Goal: Task Accomplishment & Management: Use online tool/utility

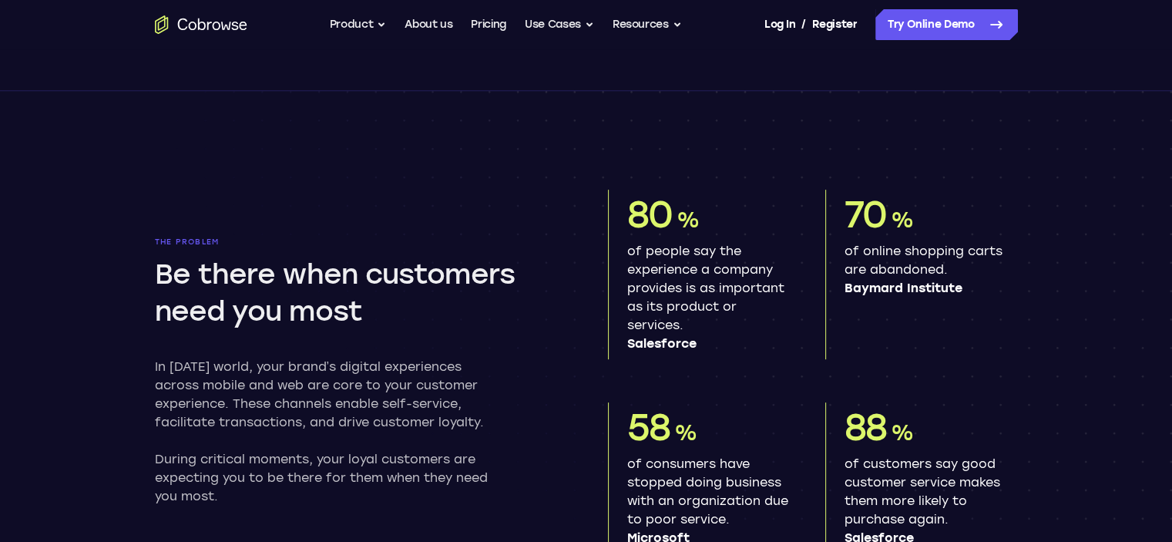
scroll to position [696, 0]
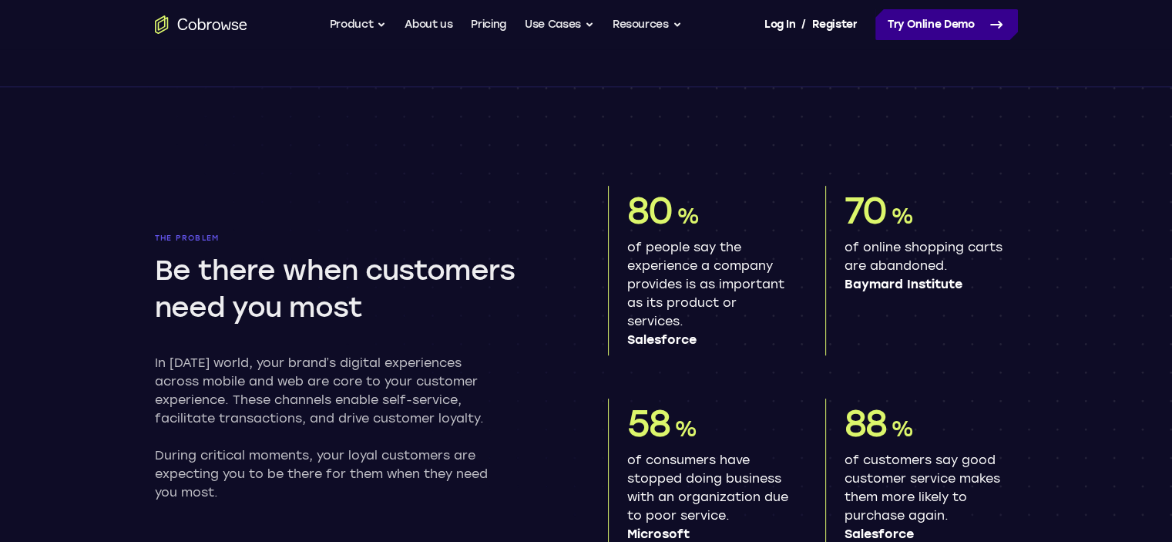
click at [910, 21] on link "Try Online Demo" at bounding box center [947, 24] width 143 height 31
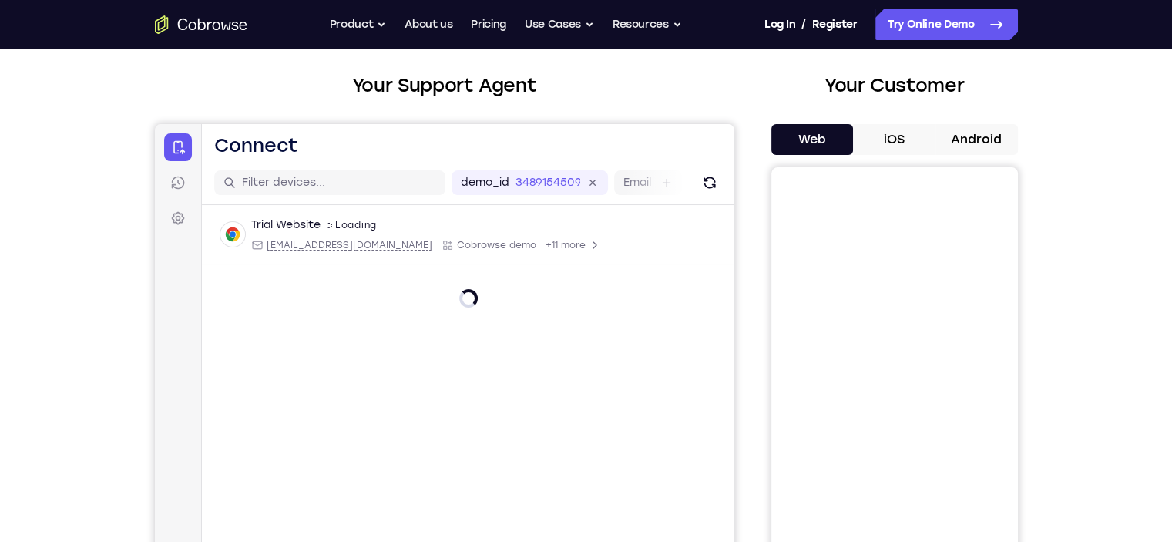
scroll to position [82, 0]
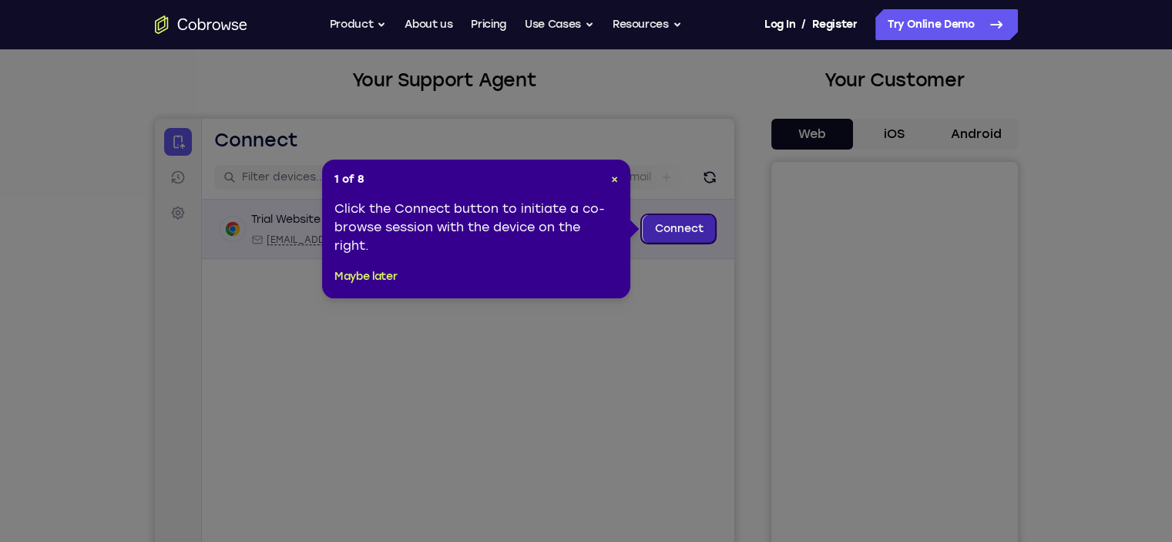
click at [664, 226] on link "Connect" at bounding box center [678, 229] width 73 height 28
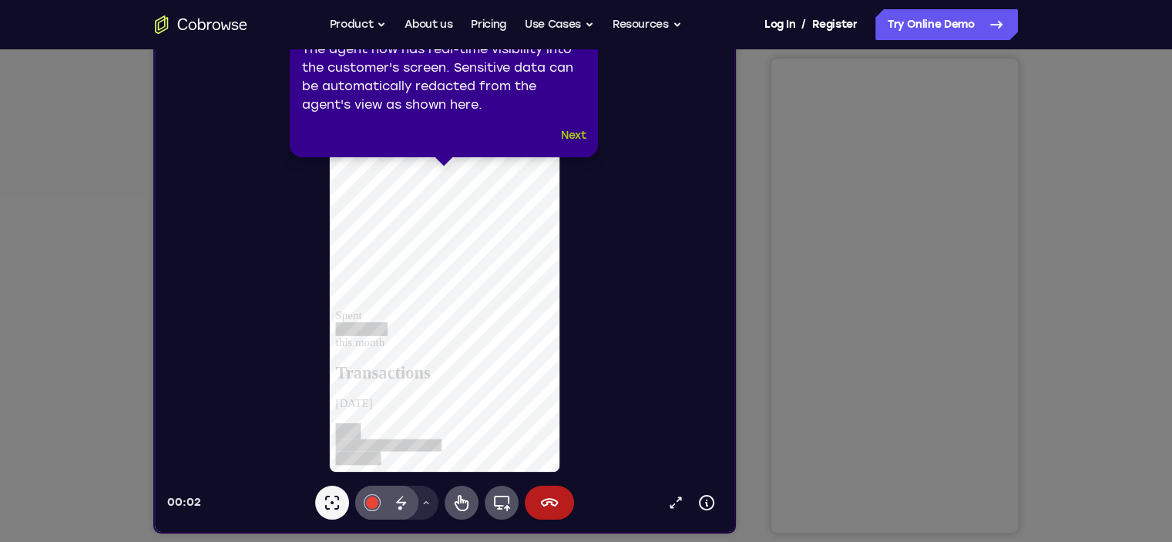
scroll to position [0, 0]
click at [567, 131] on button "Next" at bounding box center [573, 135] width 25 height 18
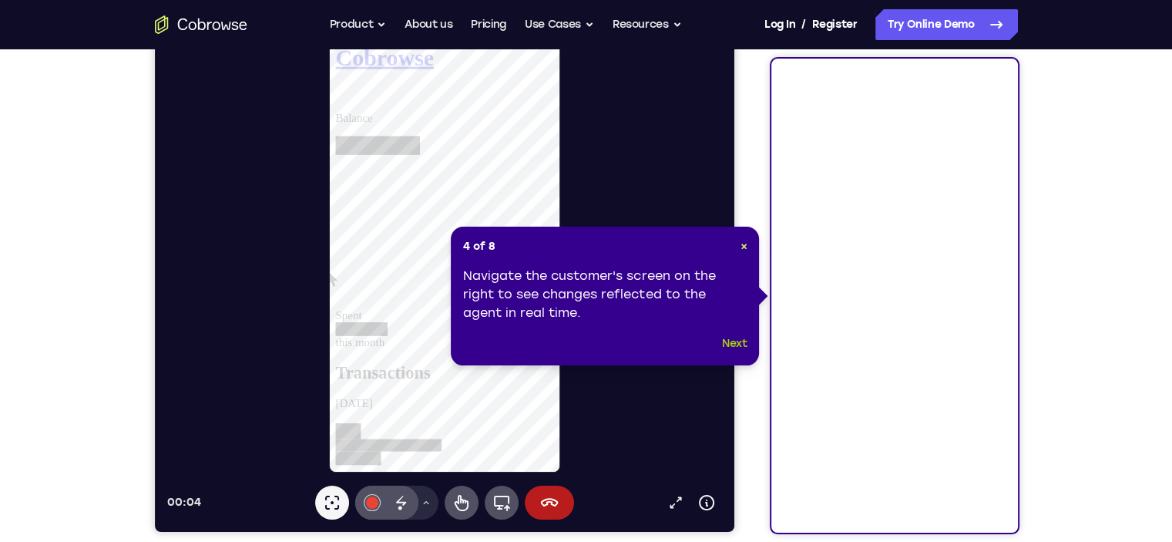
click at [737, 341] on button "Next" at bounding box center [734, 344] width 25 height 18
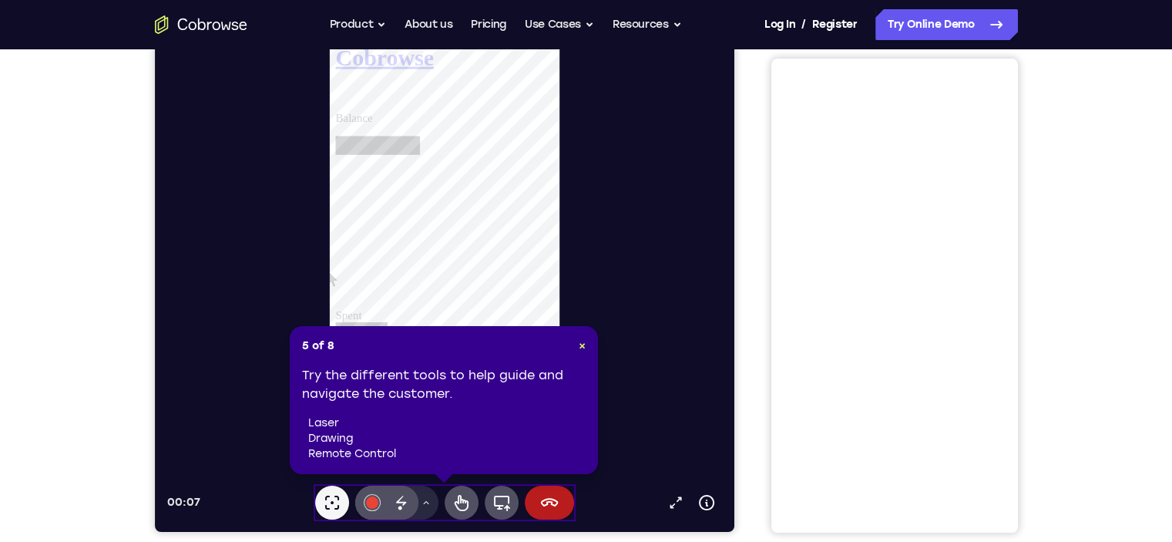
scroll to position [321, 0]
click at [583, 345] on span "×" at bounding box center [582, 345] width 7 height 13
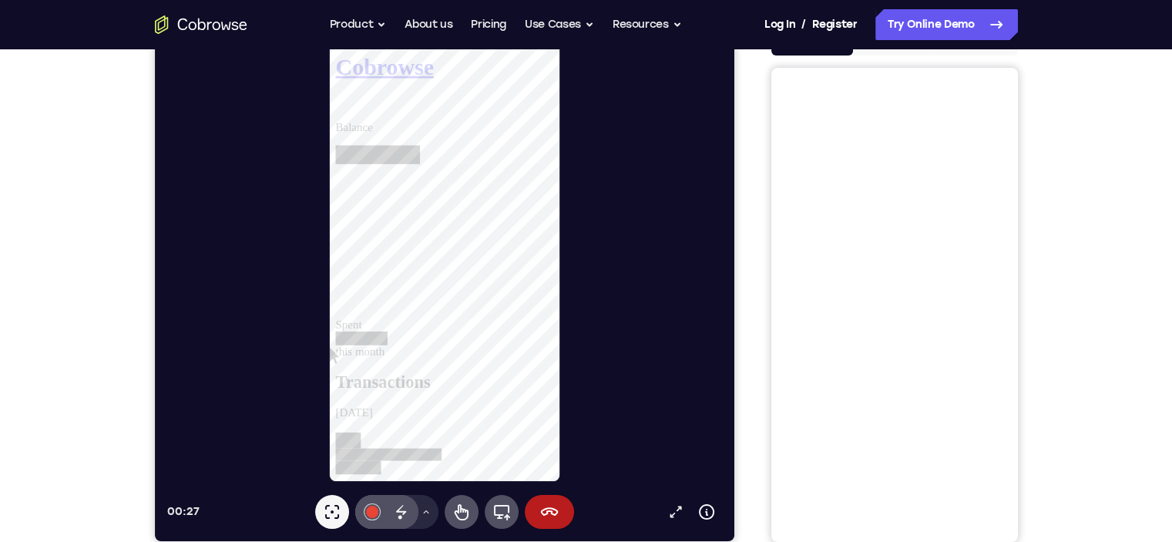
scroll to position [154, 0]
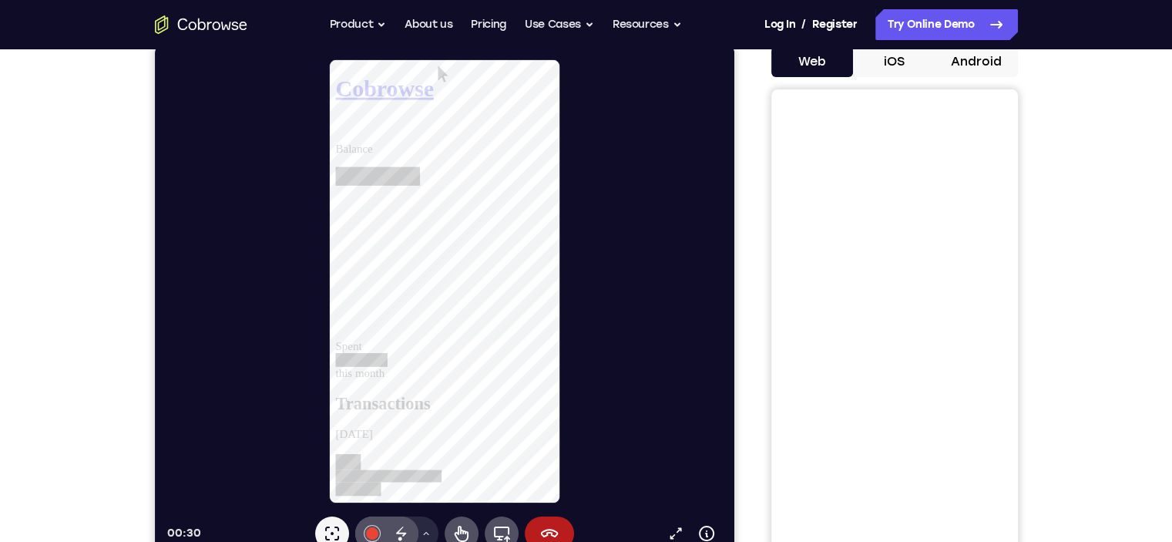
click at [895, 61] on button "iOS" at bounding box center [894, 61] width 82 height 31
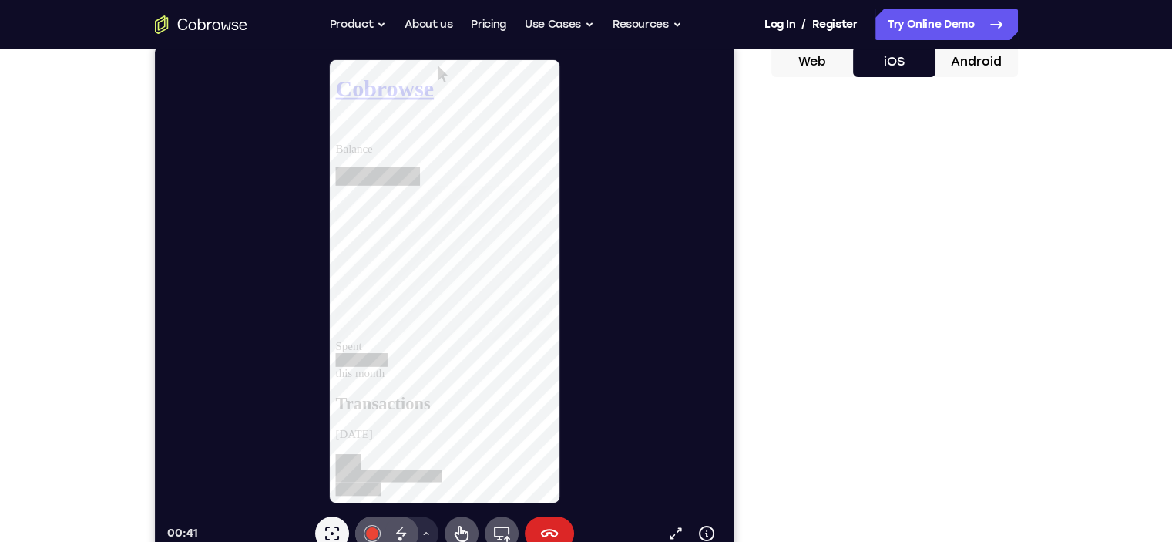
click at [546, 530] on icon at bounding box center [549, 533] width 18 height 8
